Goal: Task Accomplishment & Management: Manage account settings

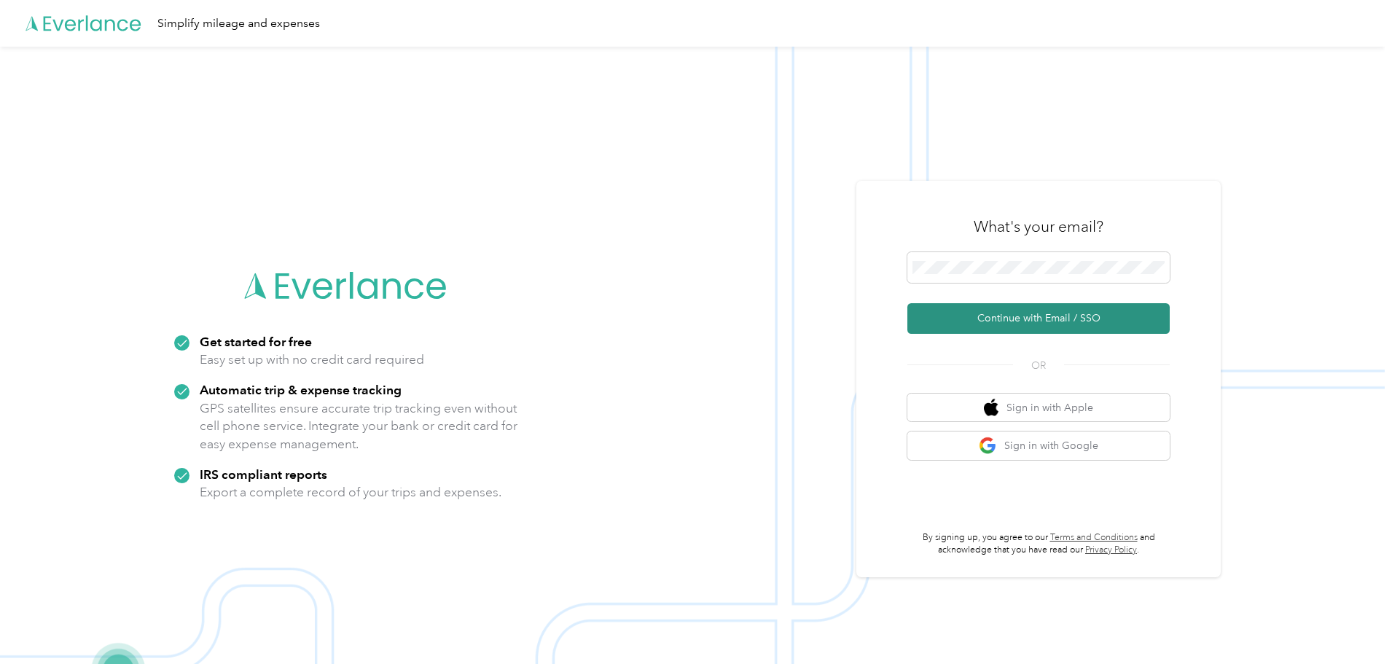
click at [995, 320] on button "Continue with Email / SSO" at bounding box center [1038, 318] width 262 height 31
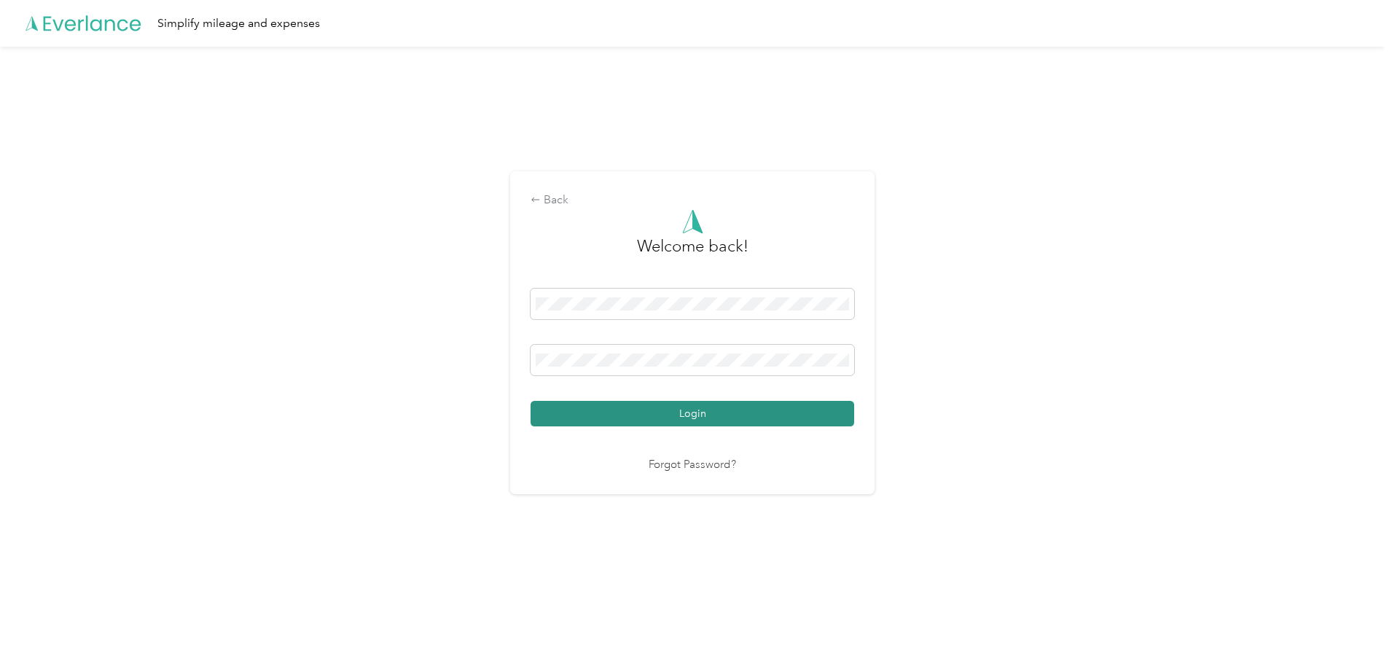
click at [684, 423] on button "Login" at bounding box center [692, 414] width 324 height 26
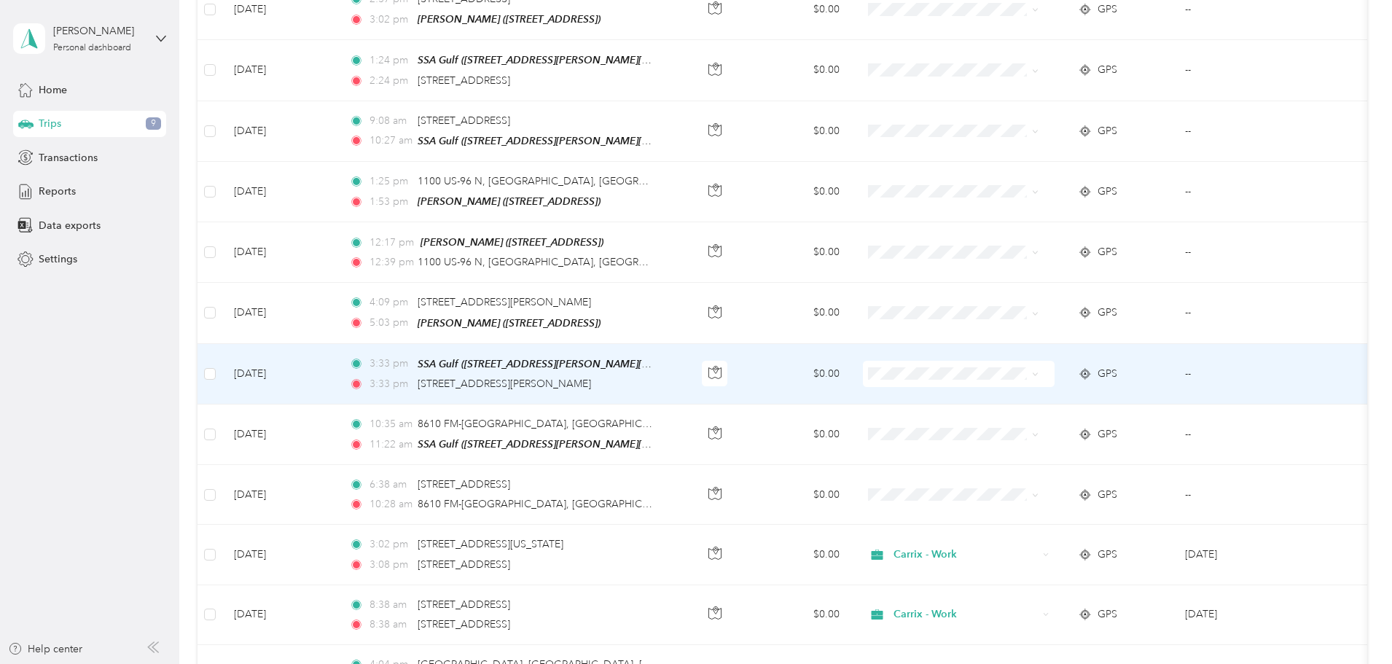
scroll to position [291, 0]
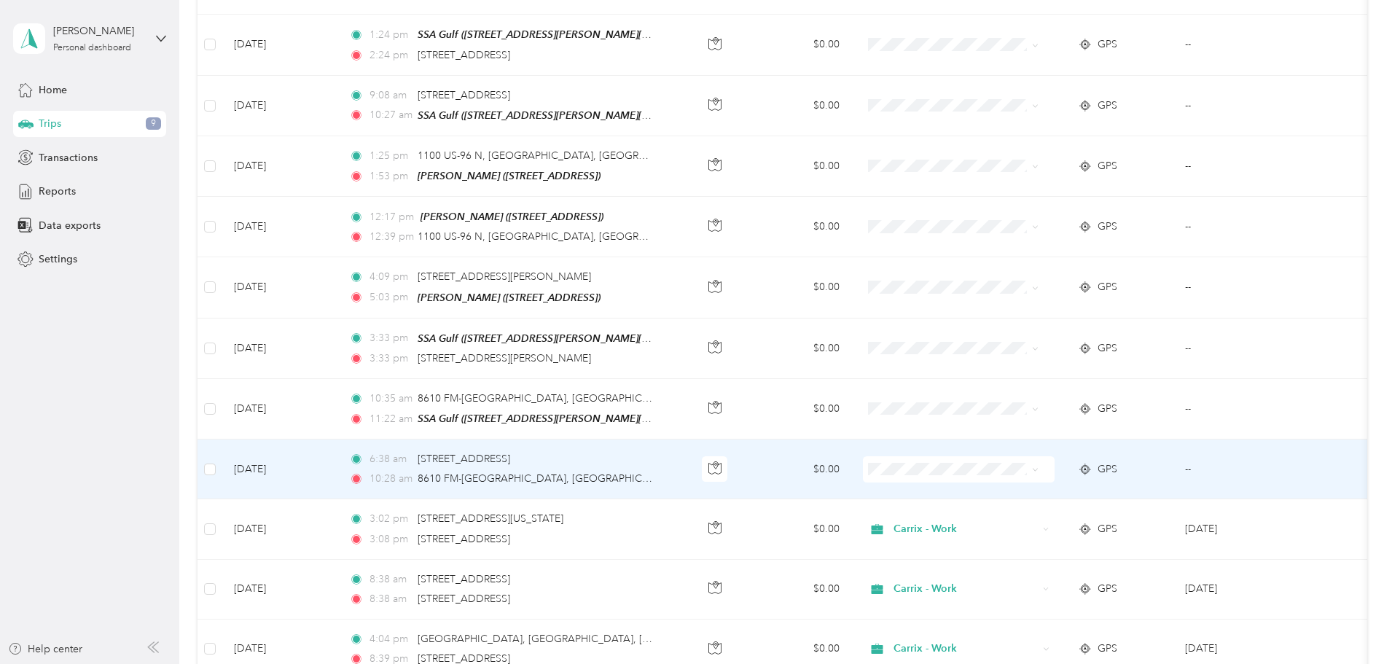
click at [1004, 478] on td at bounding box center [958, 469] width 215 height 60
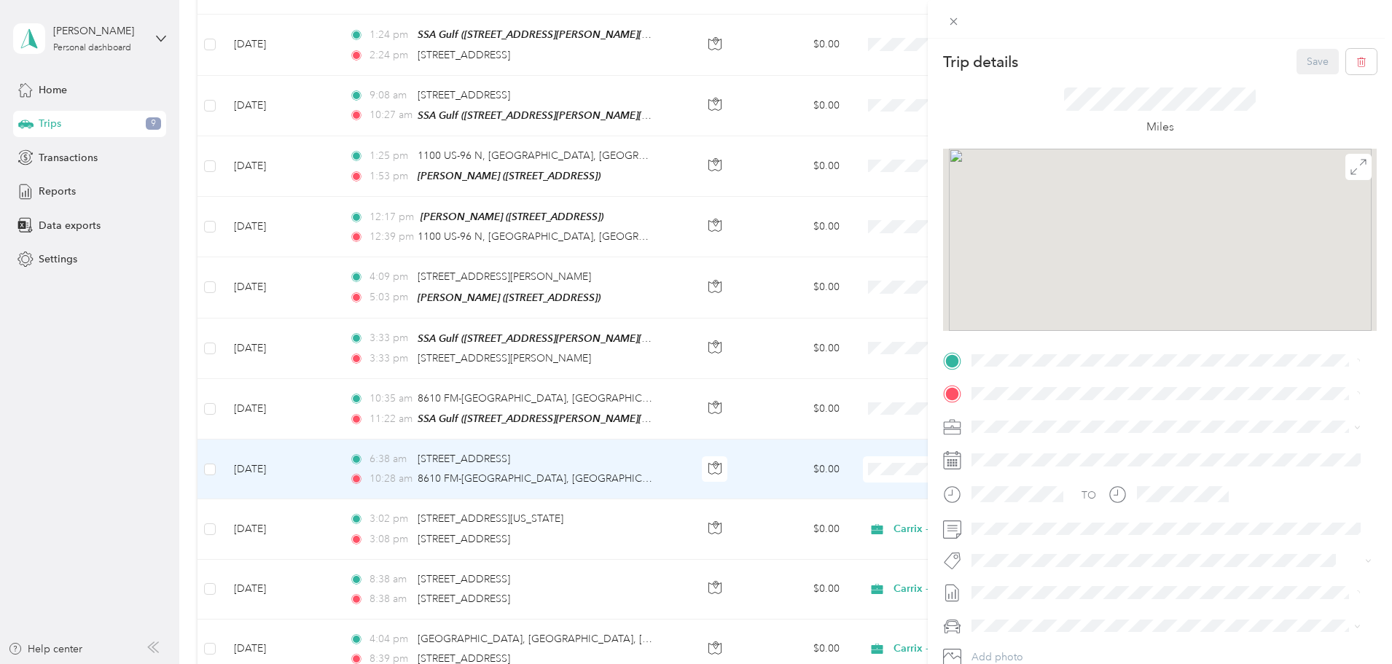
click at [133, 430] on div "Trip details Save This trip cannot be edited because it is either under review,…" at bounding box center [696, 332] width 1392 height 664
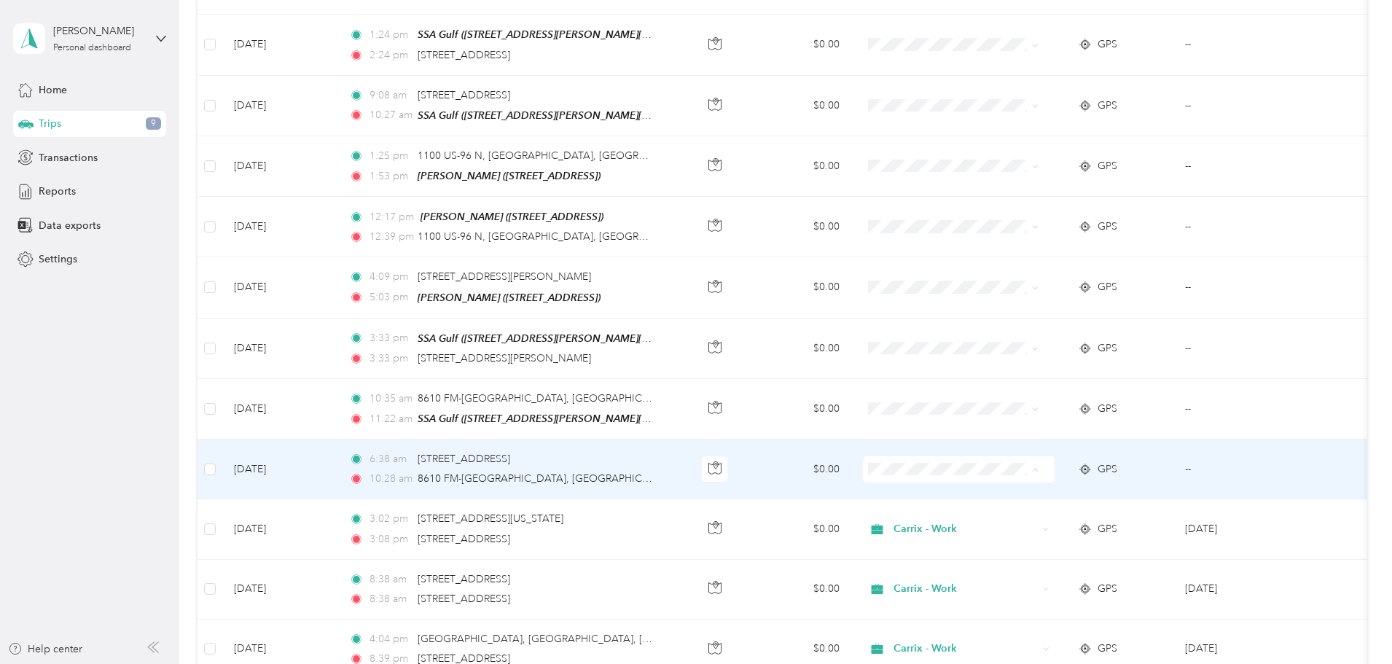
click at [989, 496] on li "Carrix - Work" at bounding box center [1017, 491] width 181 height 26
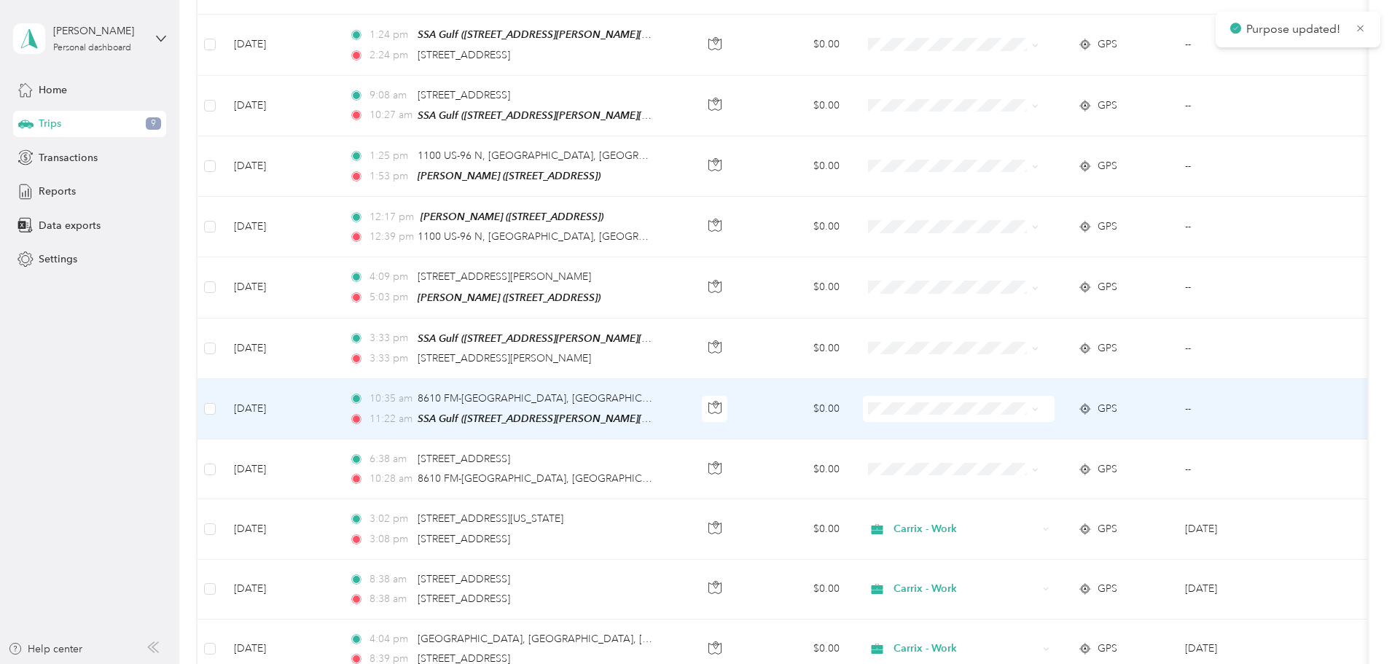
click at [972, 455] on span "Personal" at bounding box center [1030, 455] width 135 height 15
click at [974, 431] on span "Carrix - Work" at bounding box center [1030, 430] width 135 height 15
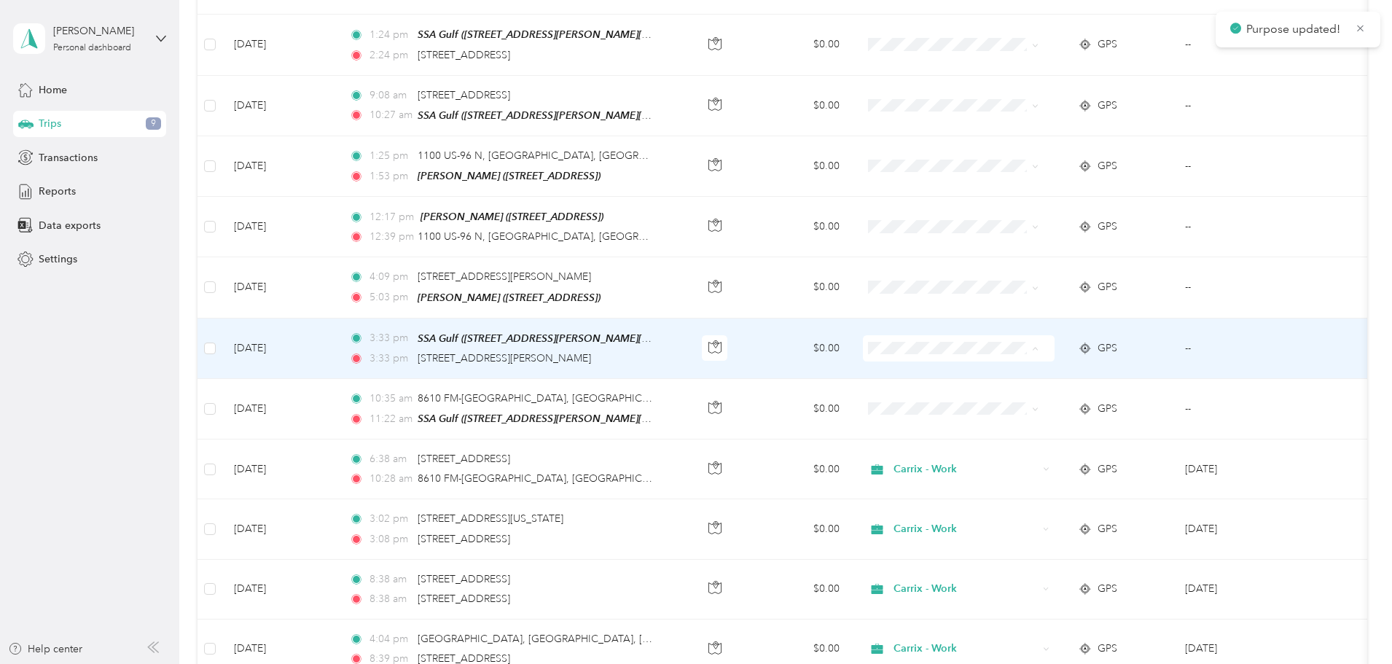
click at [956, 361] on li "Carrix - Work" at bounding box center [1017, 371] width 181 height 26
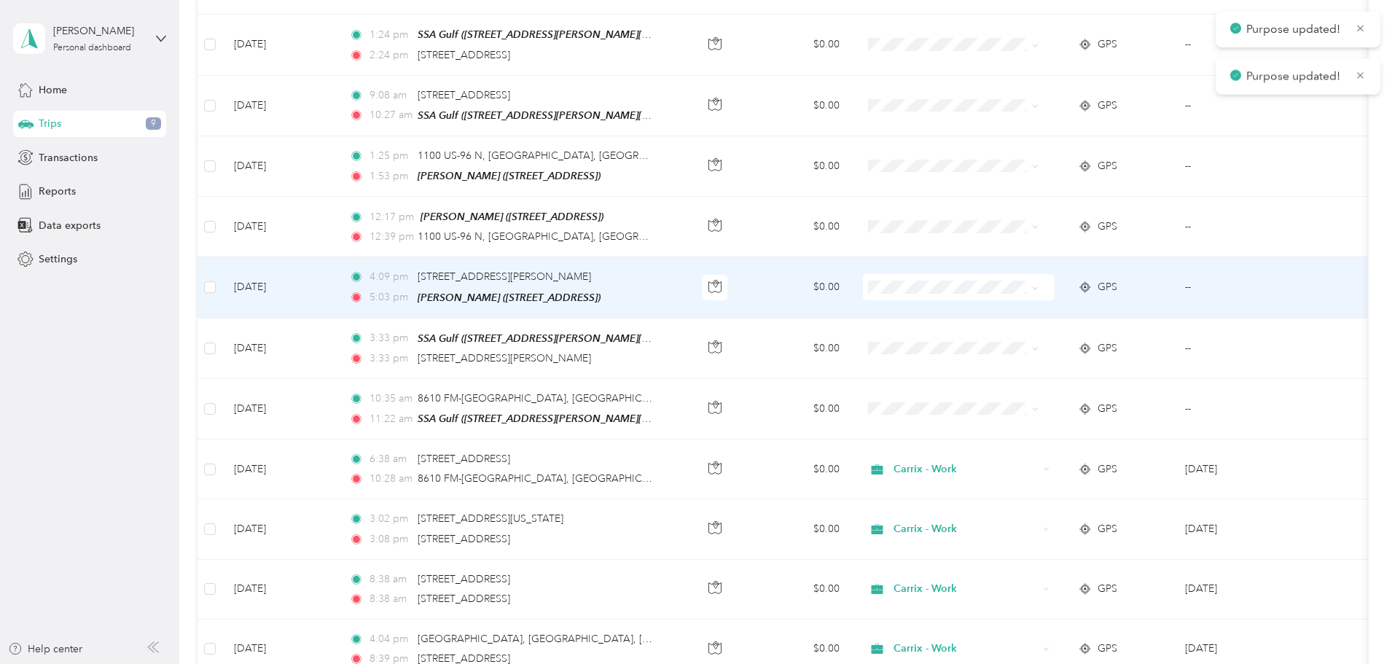
click at [968, 297] on td at bounding box center [958, 287] width 215 height 60
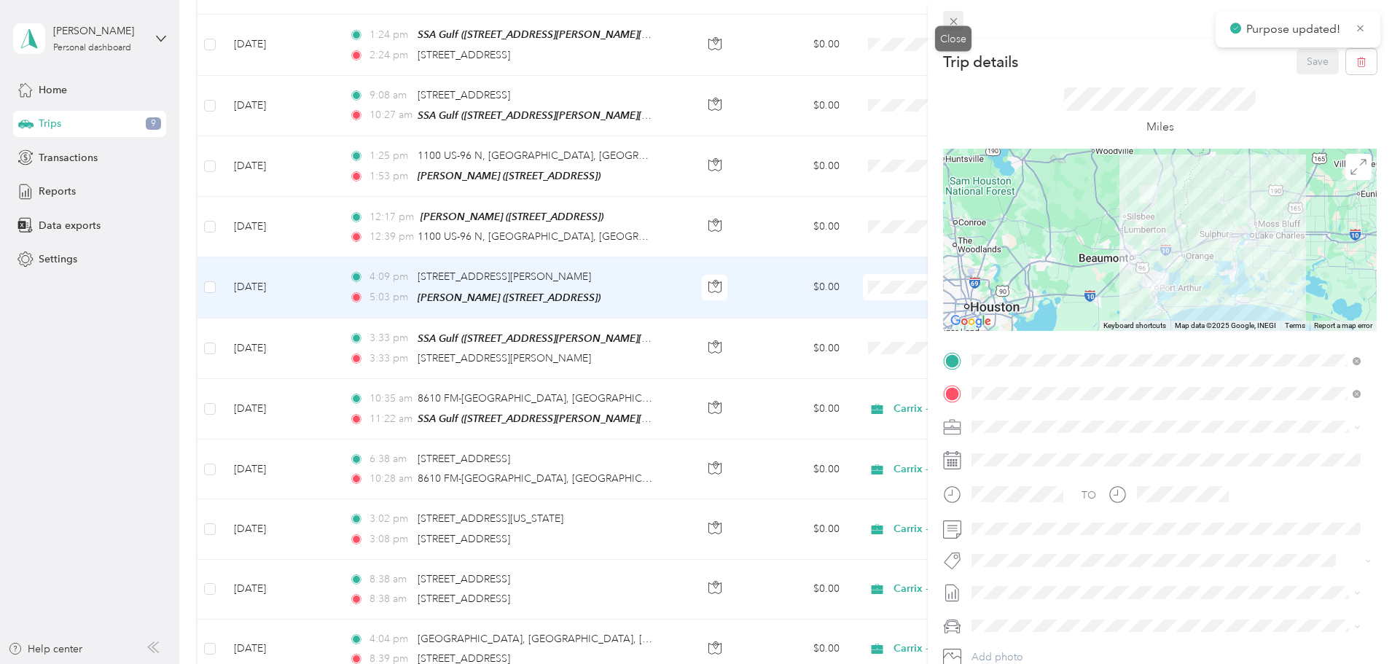
click at [956, 663] on div "Trip details Save This trip cannot be edited because it is either under review,…" at bounding box center [692, 664] width 1384 height 0
click at [949, 30] on div "Close" at bounding box center [953, 43] width 36 height 26
click at [952, 20] on icon at bounding box center [952, 21] width 7 height 7
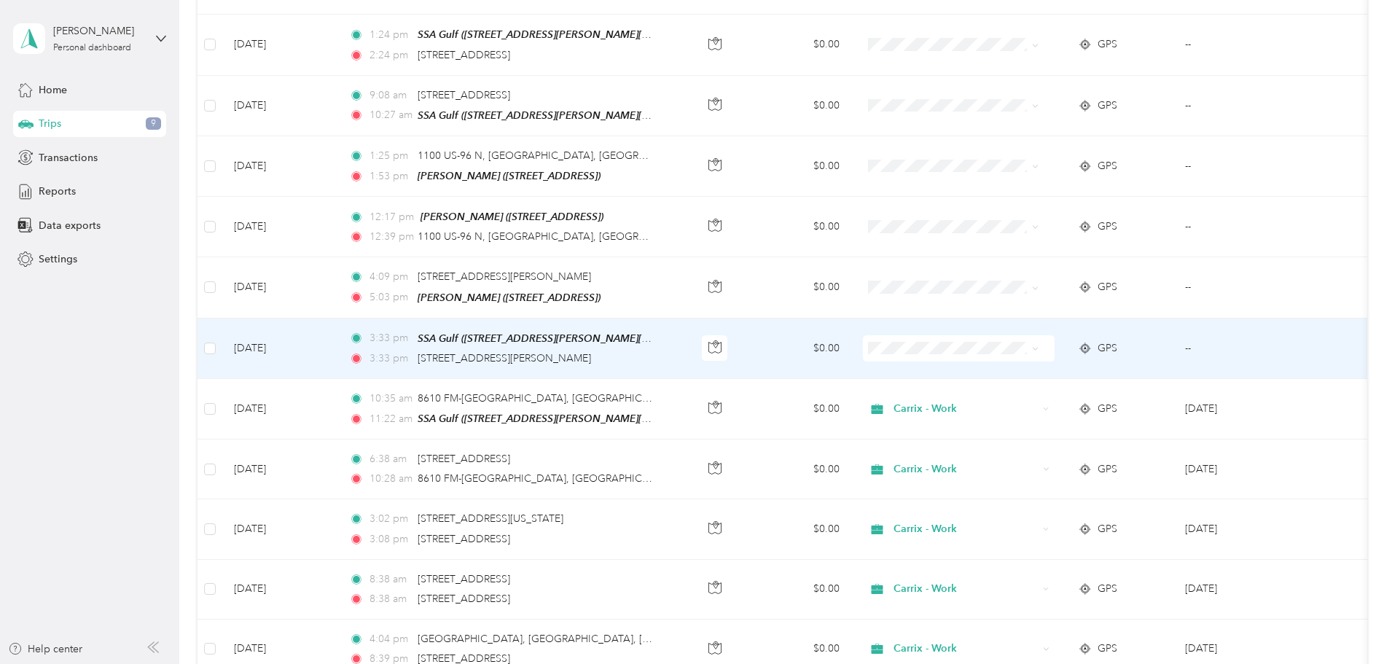
click at [959, 329] on td at bounding box center [958, 348] width 215 height 60
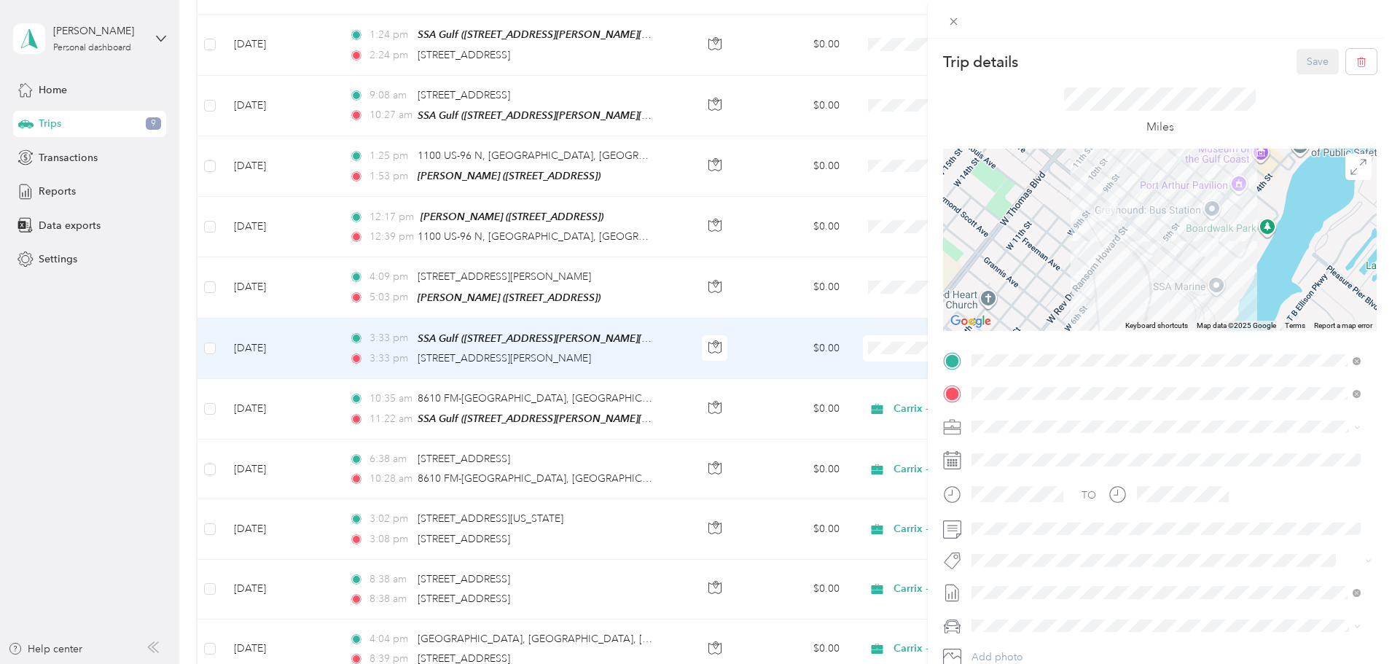
click at [962, 9] on div at bounding box center [1160, 19] width 464 height 39
click at [956, 17] on icon at bounding box center [953, 21] width 12 height 12
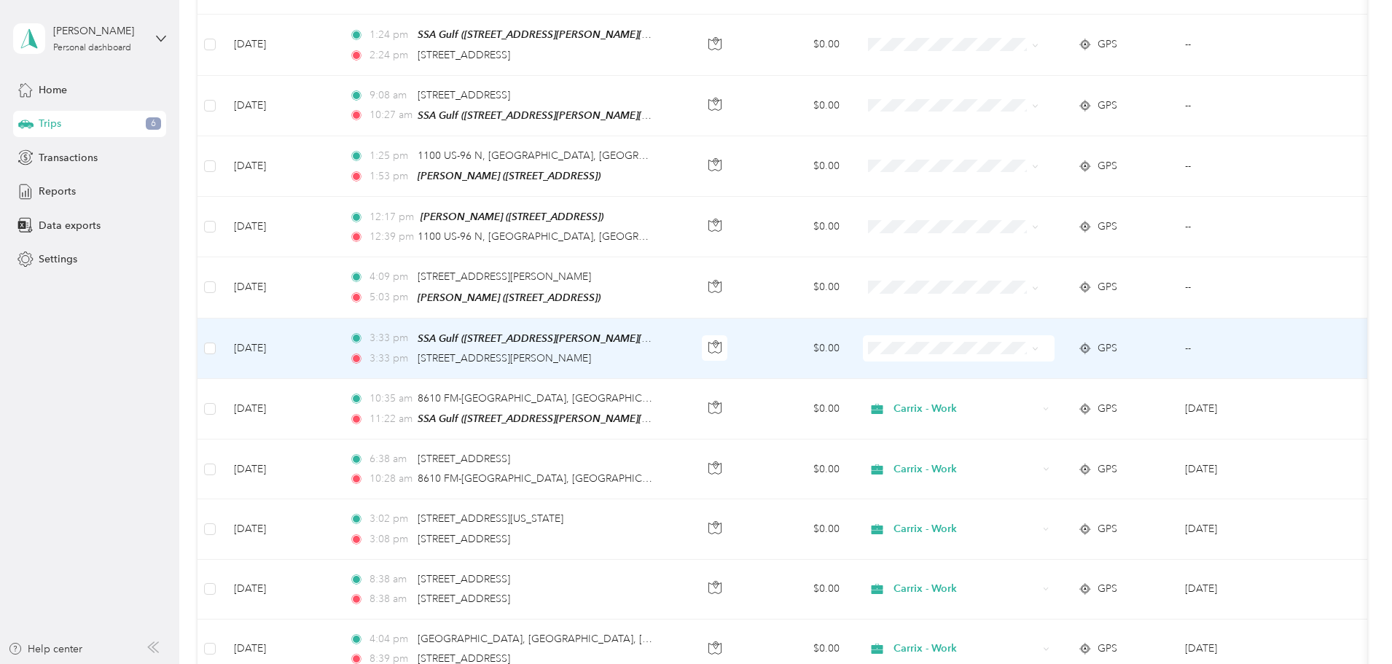
click at [1038, 347] on icon at bounding box center [1035, 348] width 7 height 7
click at [976, 401] on span "Personal" at bounding box center [1030, 395] width 135 height 15
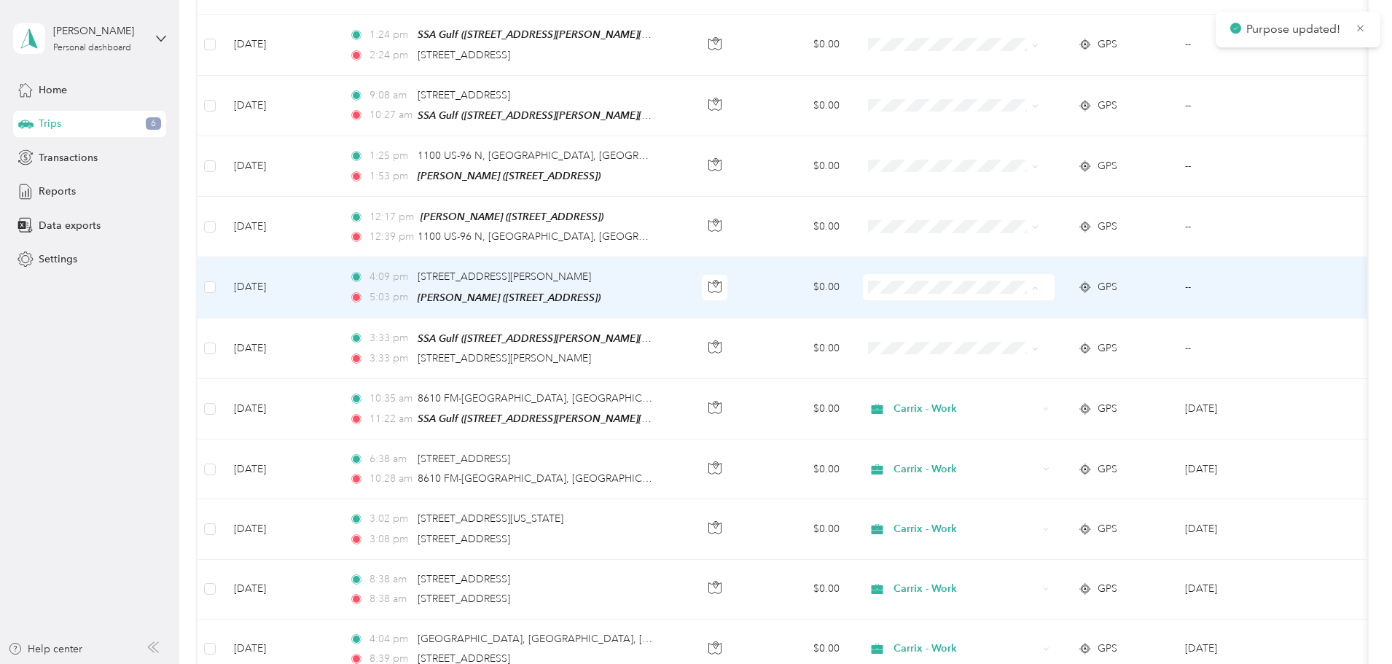
click at [994, 337] on span "Personal" at bounding box center [1030, 336] width 135 height 15
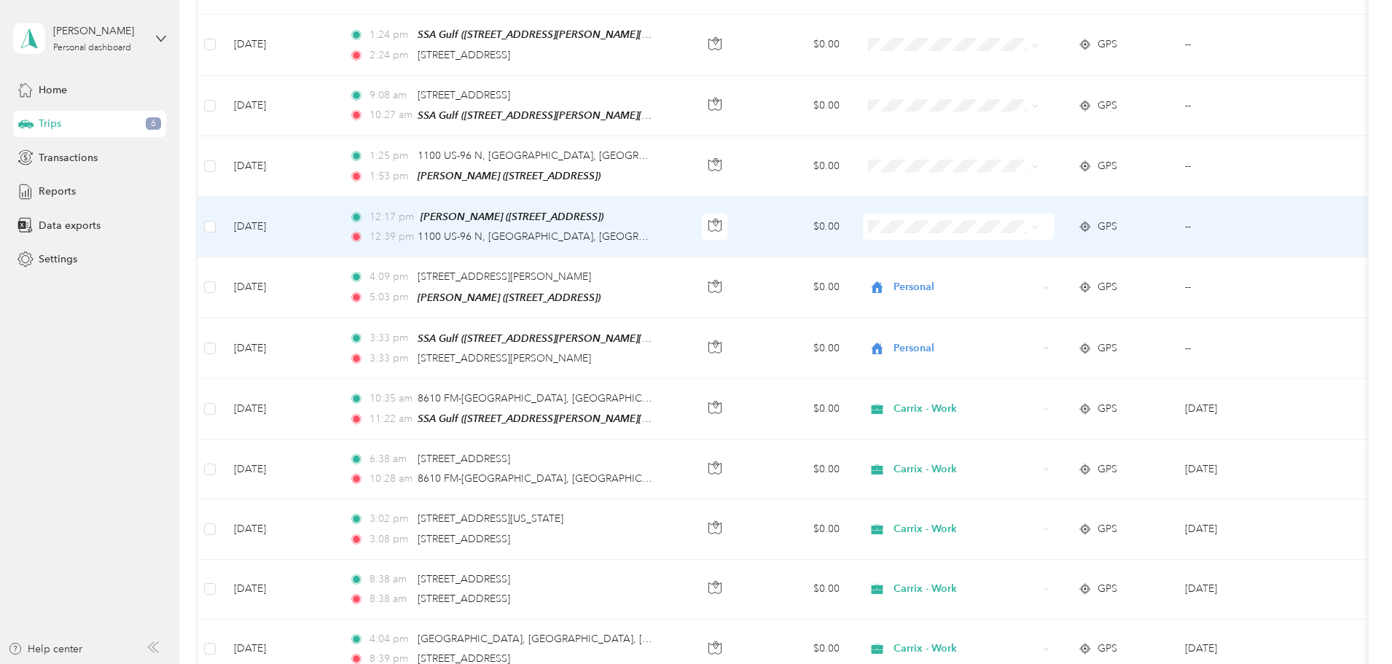
click at [1006, 234] on span at bounding box center [959, 226] width 192 height 26
click at [968, 274] on span "Personal" at bounding box center [1030, 276] width 135 height 15
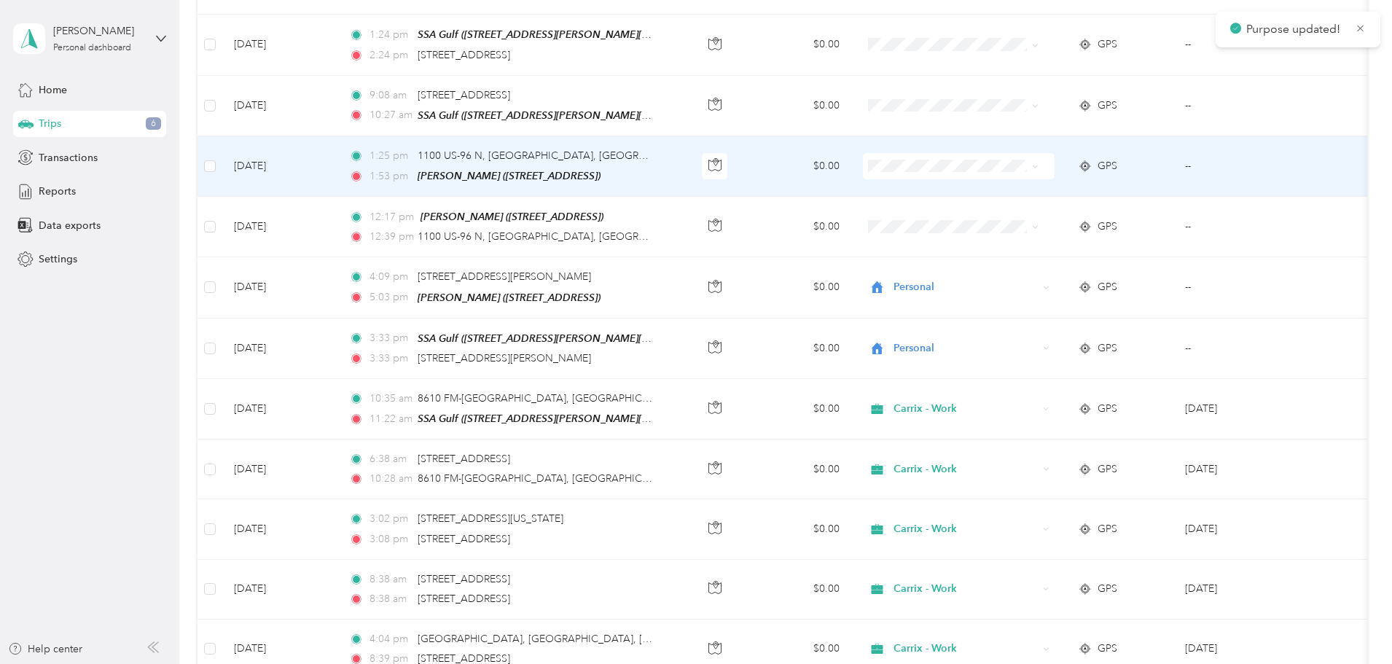
click at [944, 211] on icon at bounding box center [946, 217] width 18 height 12
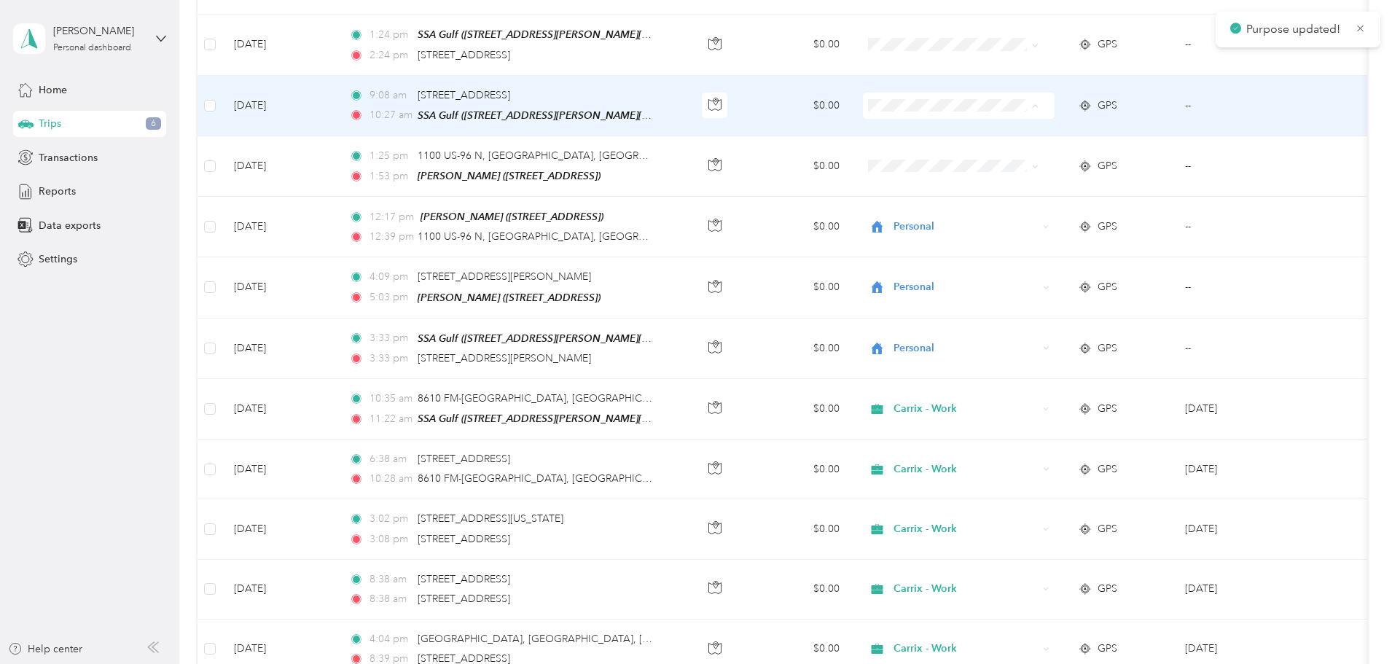
click at [979, 128] on span "Carrix - Work" at bounding box center [1030, 130] width 135 height 15
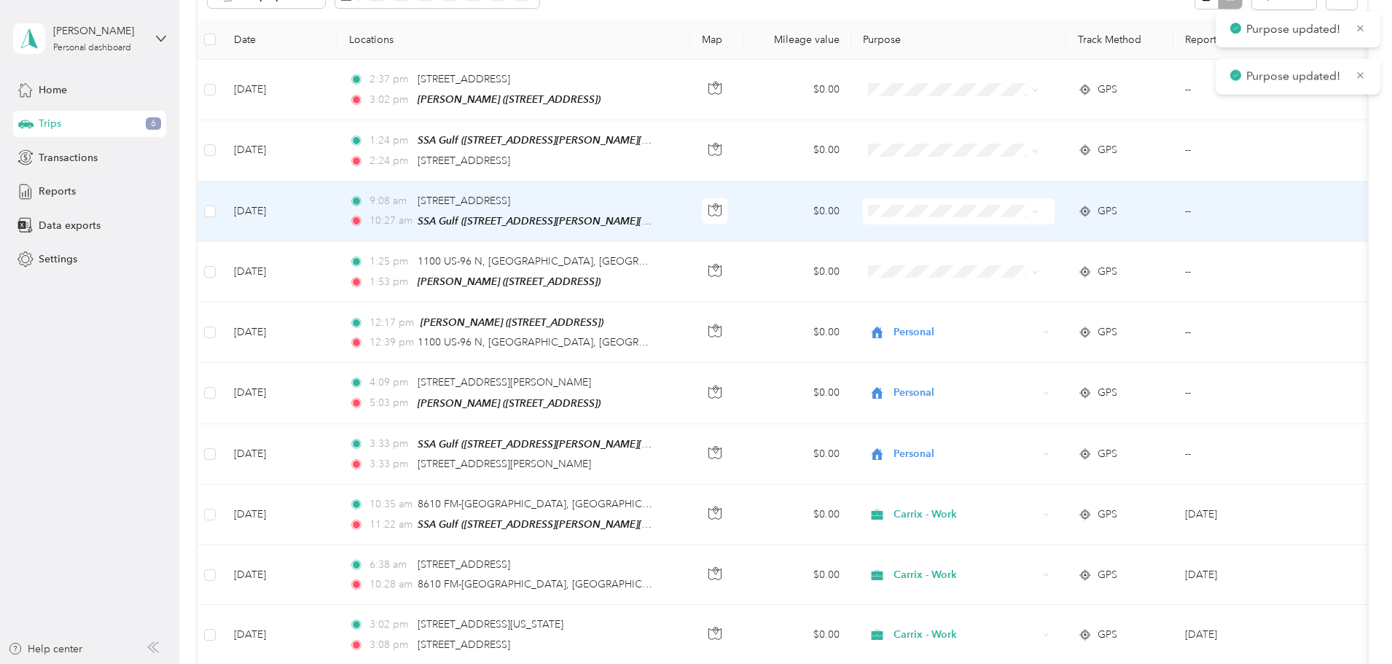
scroll to position [146, 0]
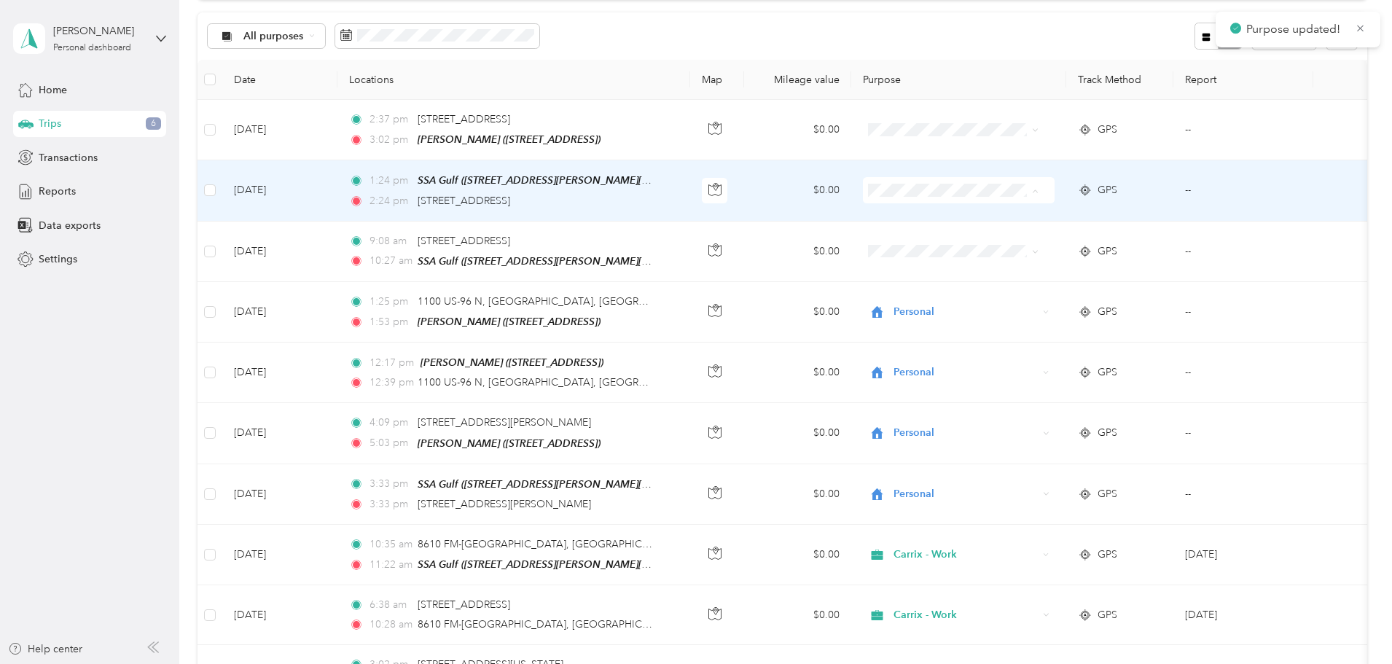
click at [984, 224] on li "Carrix - Work" at bounding box center [1017, 217] width 181 height 26
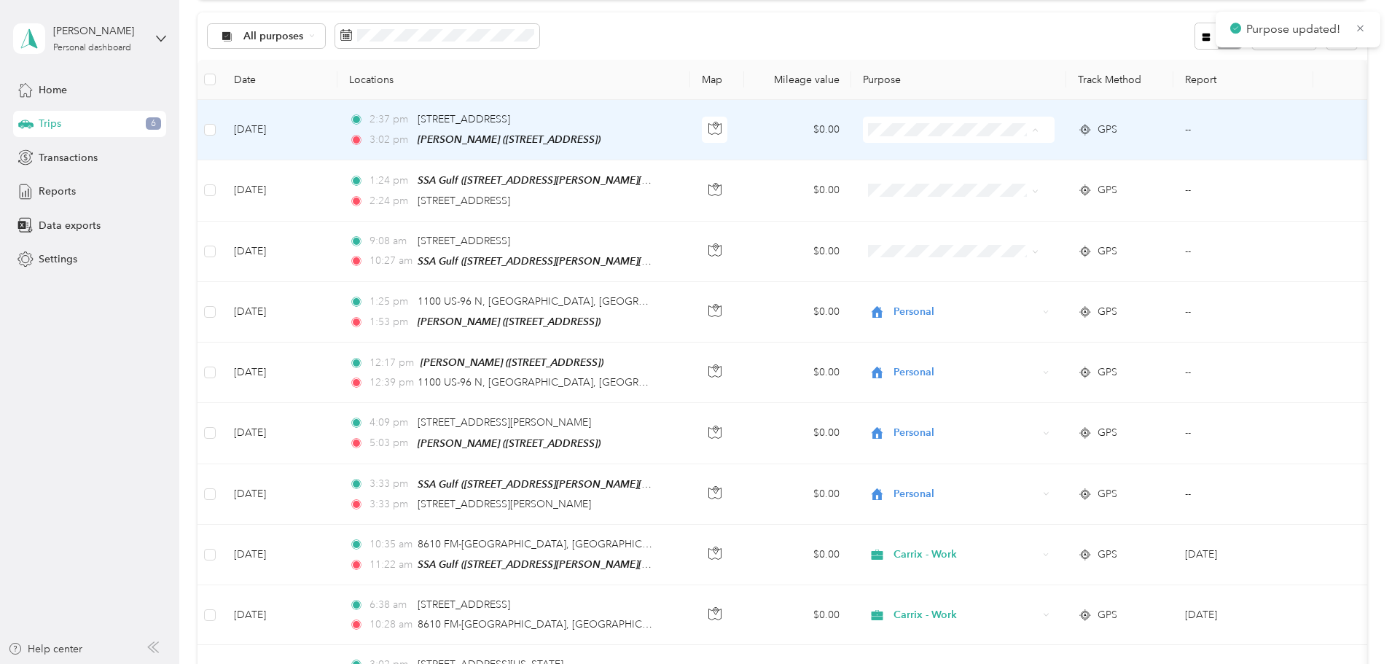
click at [970, 180] on span "Personal" at bounding box center [1030, 182] width 135 height 15
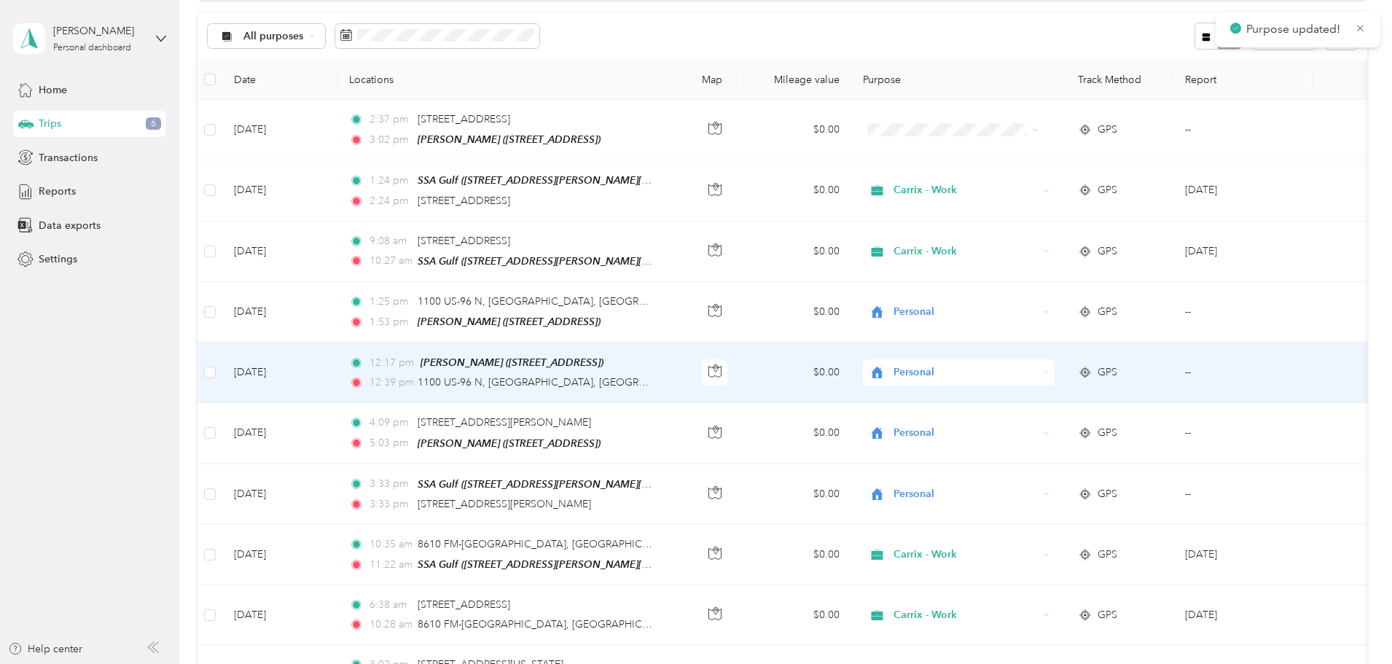
scroll to position [0, 0]
